Goal: Check status

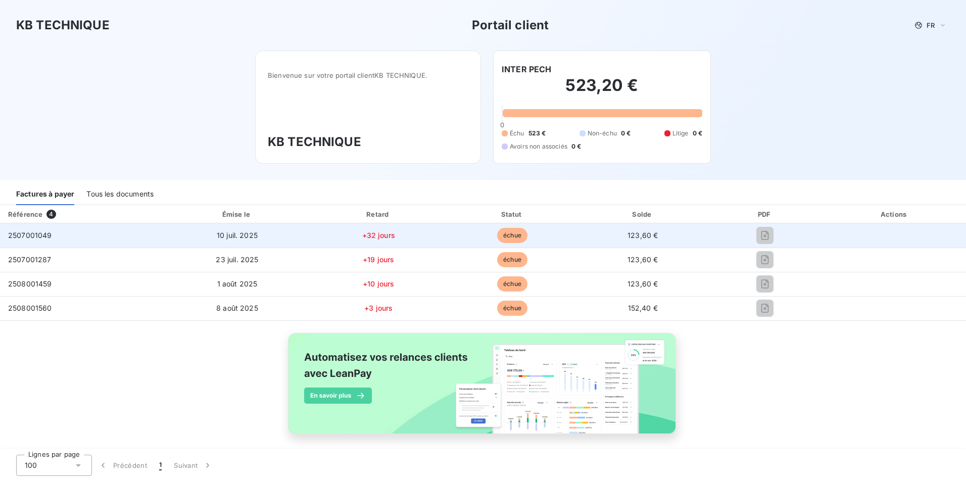
click at [39, 245] on td "2507001049" at bounding box center [82, 235] width 164 height 24
click at [93, 234] on td "2507001049" at bounding box center [82, 235] width 164 height 24
click at [99, 228] on td "2507001049" at bounding box center [82, 235] width 164 height 24
click at [99, 227] on td "2507001049" at bounding box center [82, 235] width 164 height 24
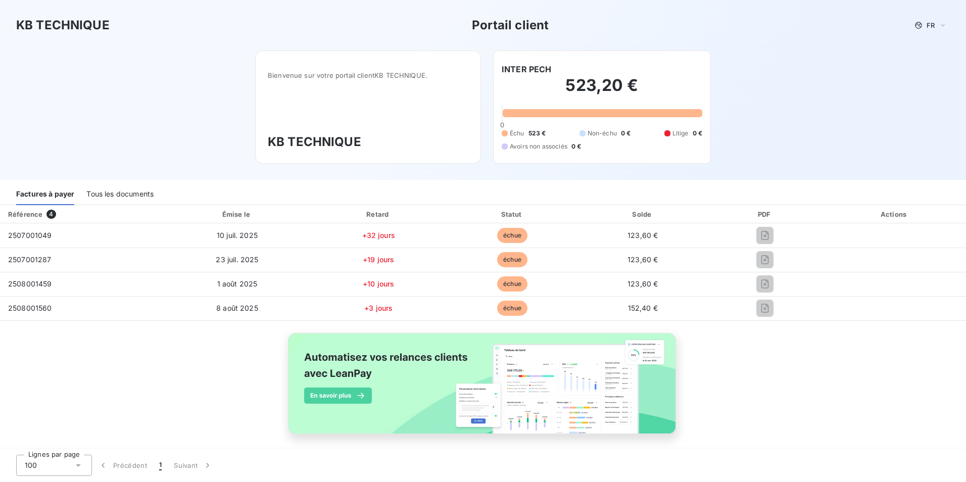
click at [117, 193] on div "Tous les documents" at bounding box center [119, 194] width 67 height 21
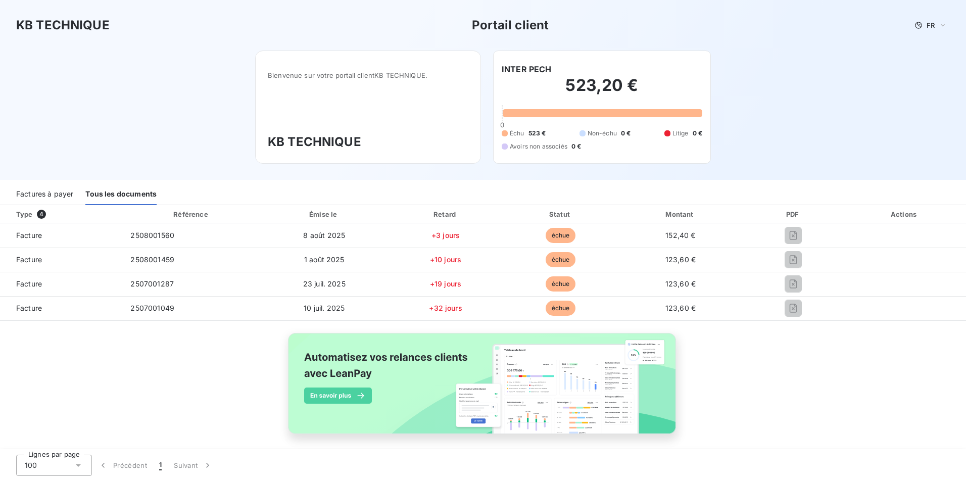
click at [875, 359] on div "Type 4 Référence Émise le Retard Statut Montant PDF Actions Facture 2508001560 …" at bounding box center [483, 331] width 966 height 252
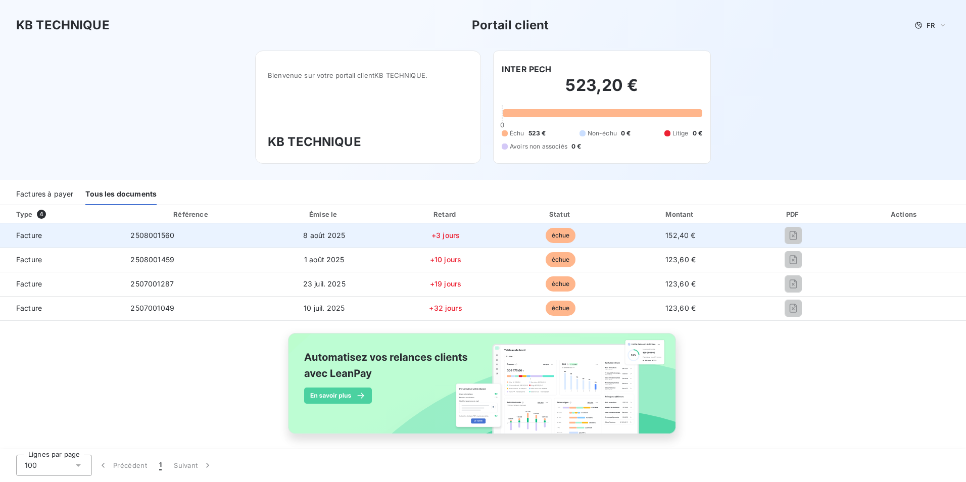
click at [776, 242] on div at bounding box center [793, 235] width 83 height 16
click at [415, 234] on td "+3 jours" at bounding box center [445, 235] width 116 height 24
click at [283, 239] on td "8 août 2025" at bounding box center [324, 235] width 126 height 24
click at [263, 234] on td "8 août 2025" at bounding box center [324, 235] width 126 height 24
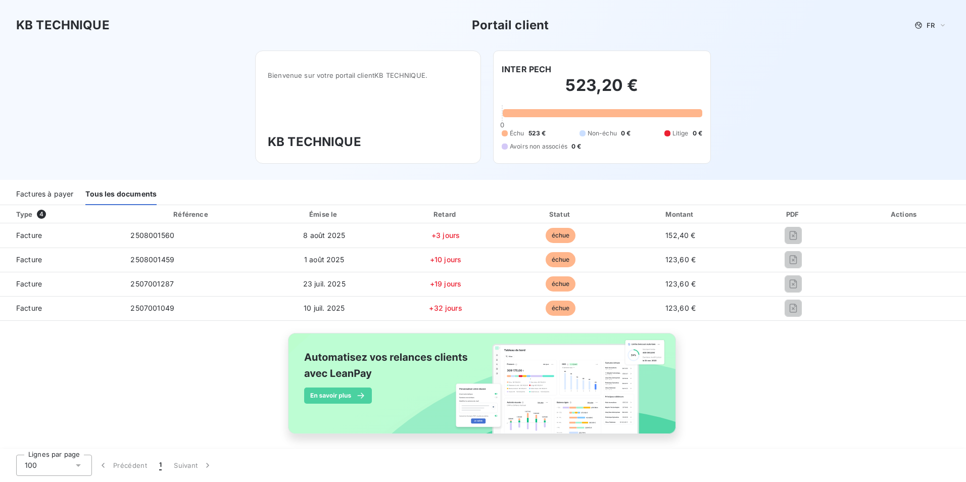
click at [55, 189] on div "Factures à payer" at bounding box center [44, 194] width 57 height 21
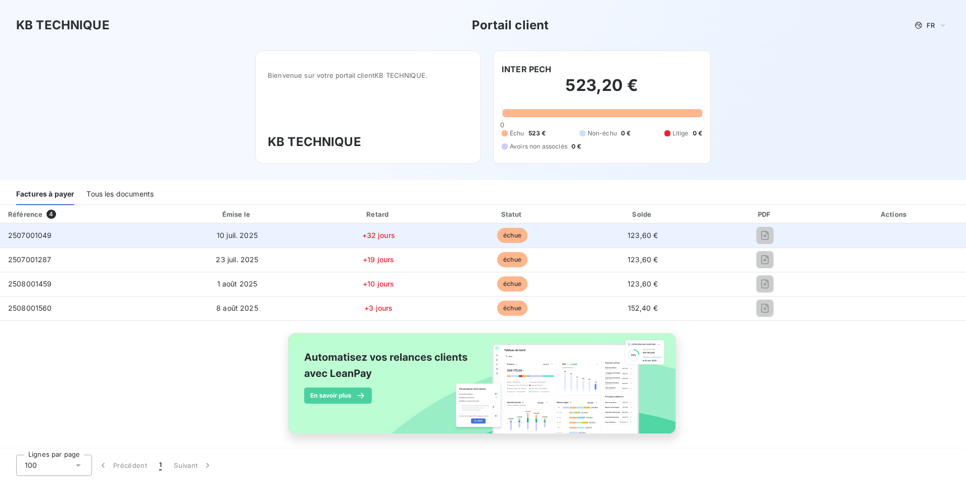
click at [18, 242] on td "2507001049" at bounding box center [82, 235] width 164 height 24
click at [22, 238] on span "2507001049" at bounding box center [30, 235] width 44 height 9
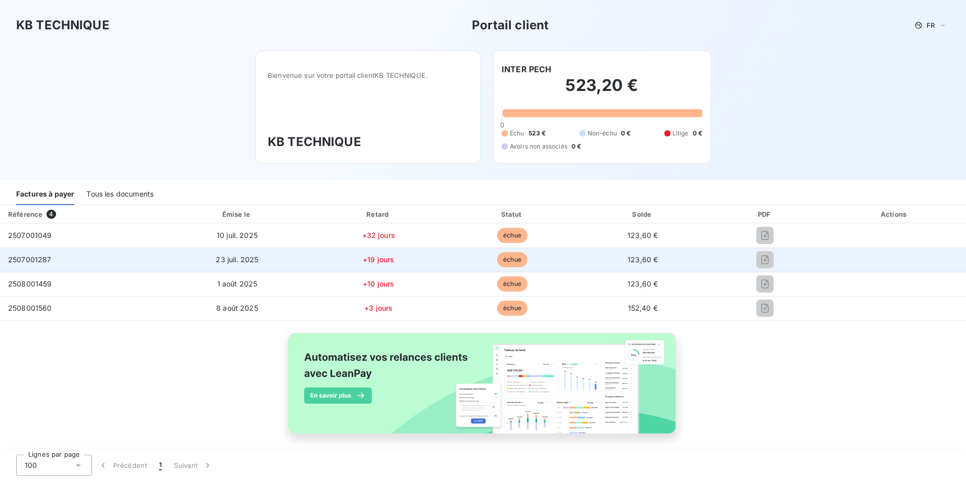
drag, startPoint x: 22, startPoint y: 238, endPoint x: 126, endPoint y: 249, distance: 104.6
click at [126, 249] on td "2507001287" at bounding box center [82, 260] width 164 height 24
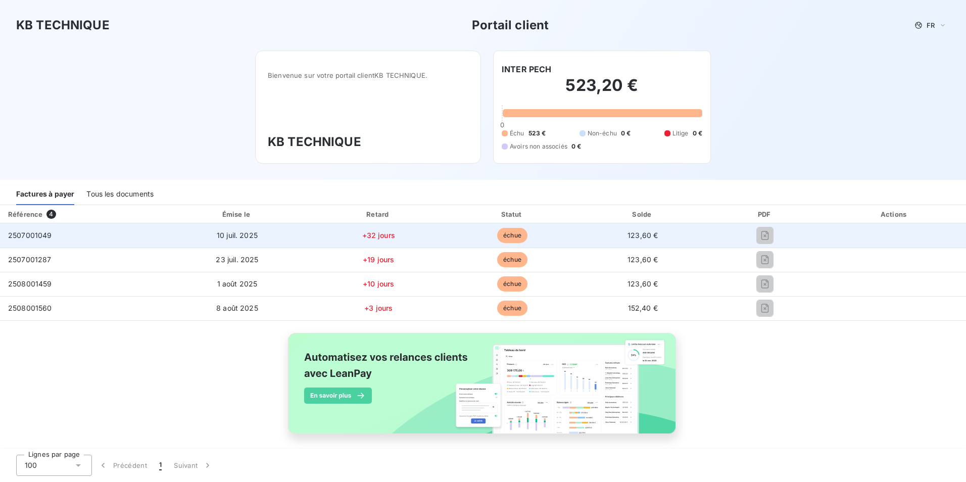
click at [79, 235] on td "2507001049" at bounding box center [82, 235] width 164 height 24
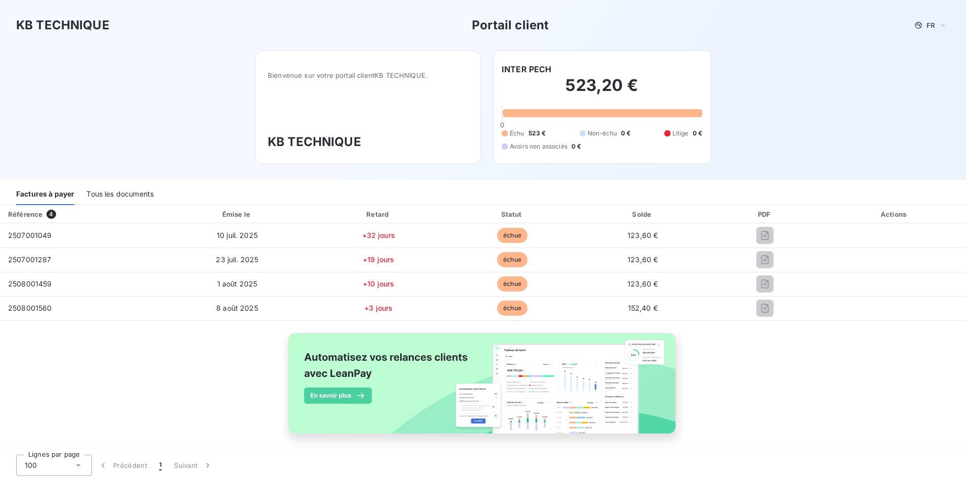
click at [121, 196] on div "Tous les documents" at bounding box center [119, 194] width 67 height 21
